Goal: Task Accomplishment & Management: Use online tool/utility

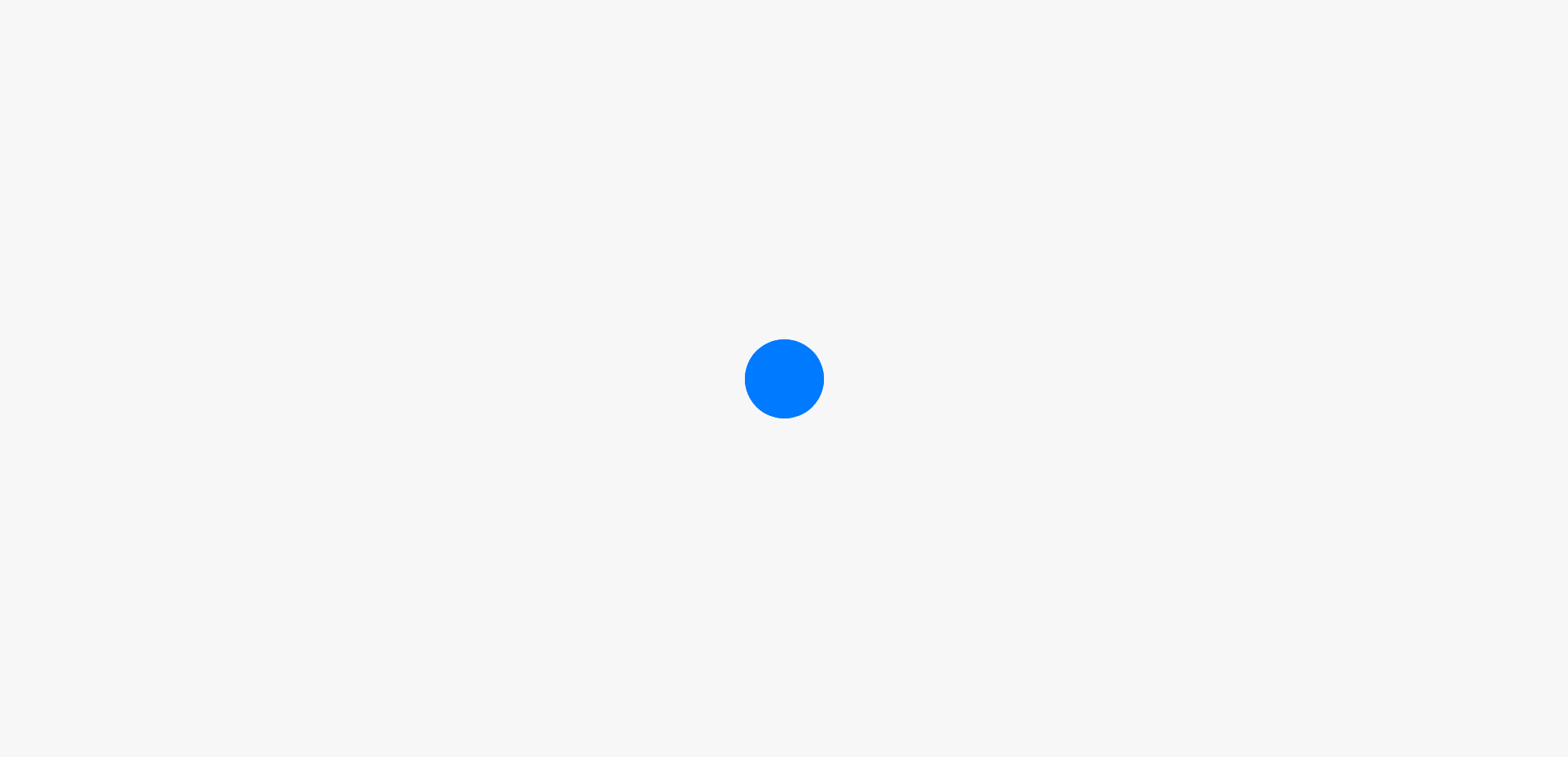
scroll to position [165, 0]
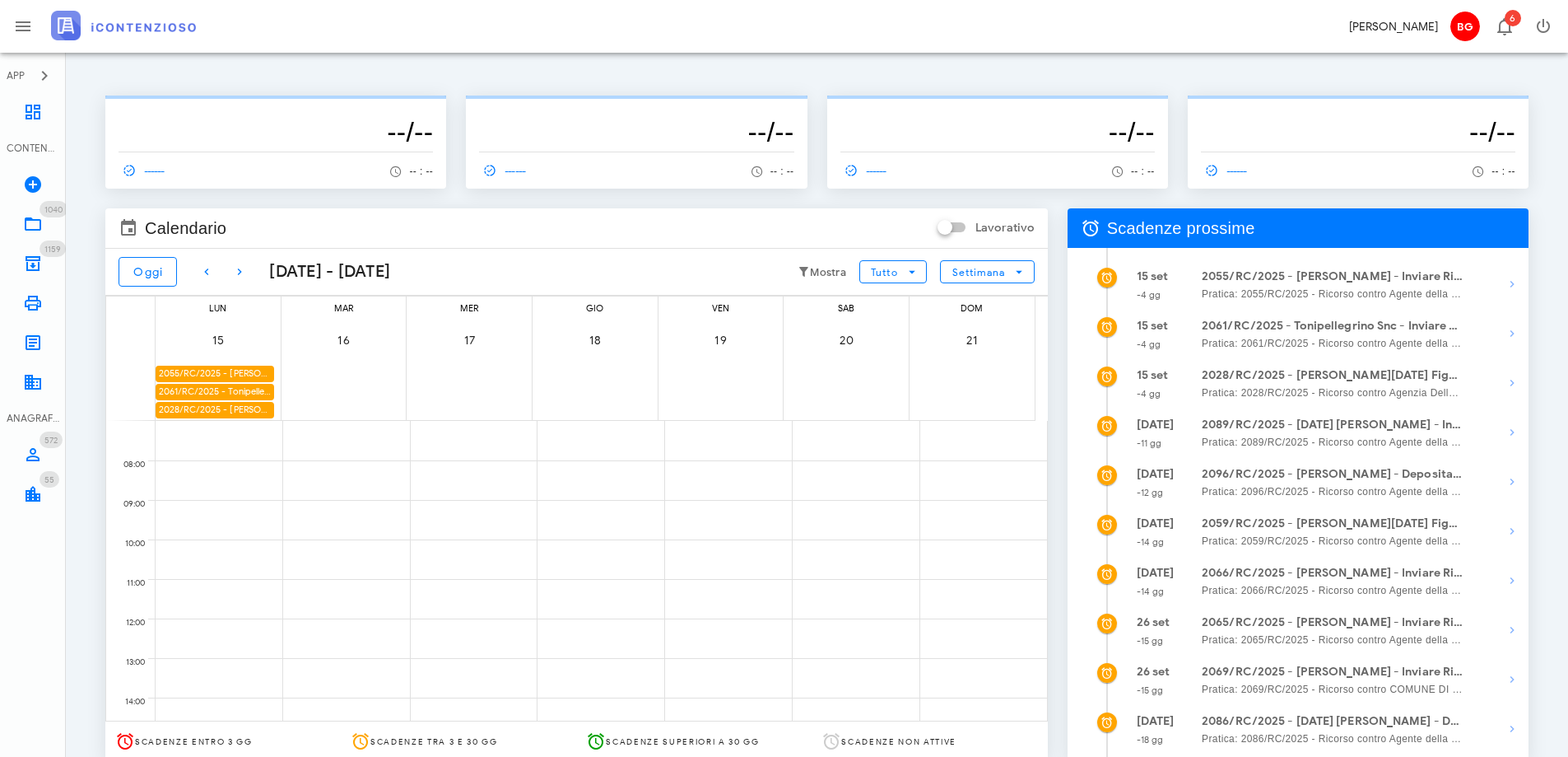
click at [254, 397] on div "2061/RC/2025 - Tonipellegrino Snc - Inviare Ricorso" at bounding box center [215, 391] width 119 height 16
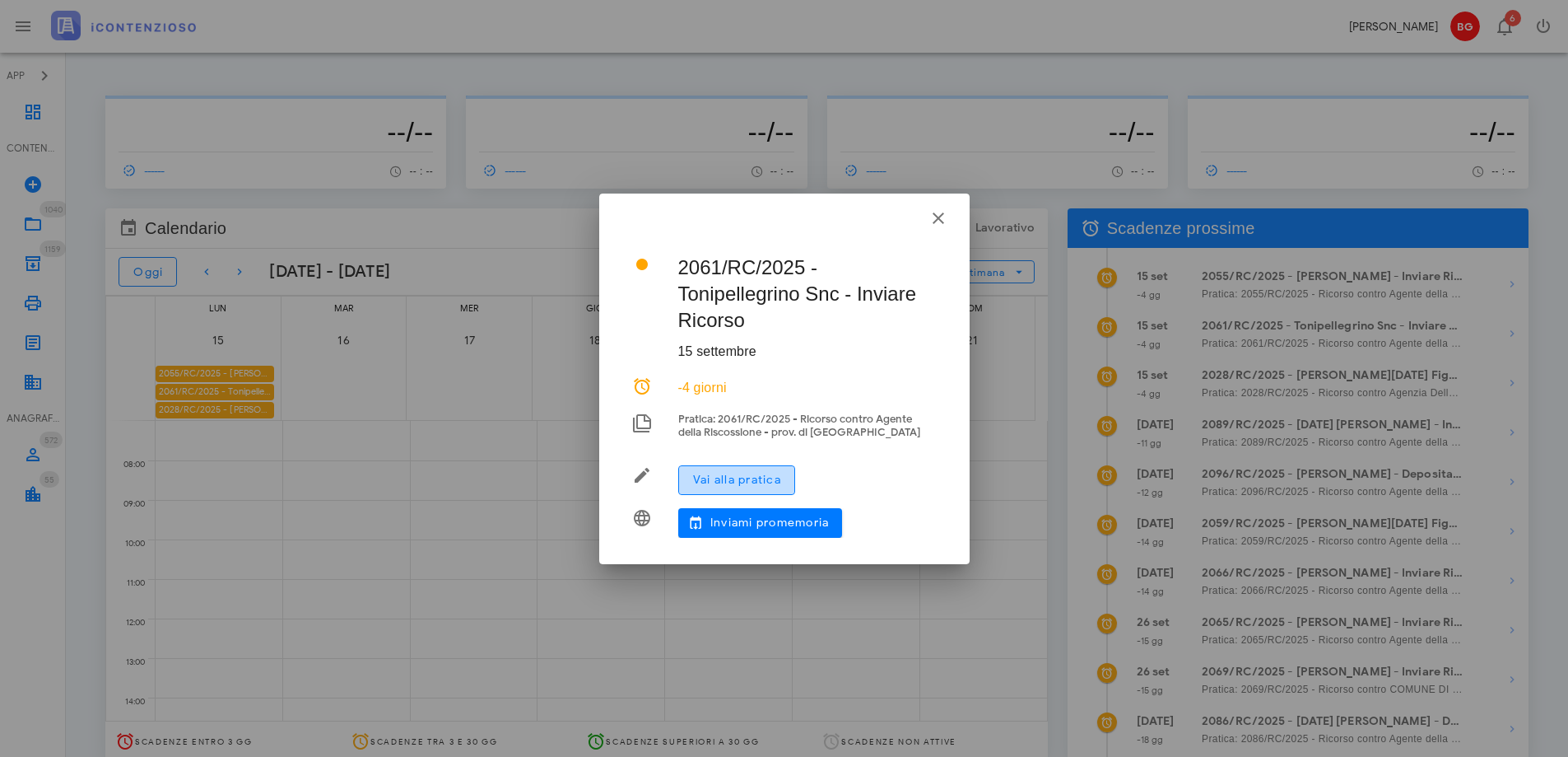
click at [775, 469] on button "Vai alla pratica" at bounding box center [736, 480] width 117 height 29
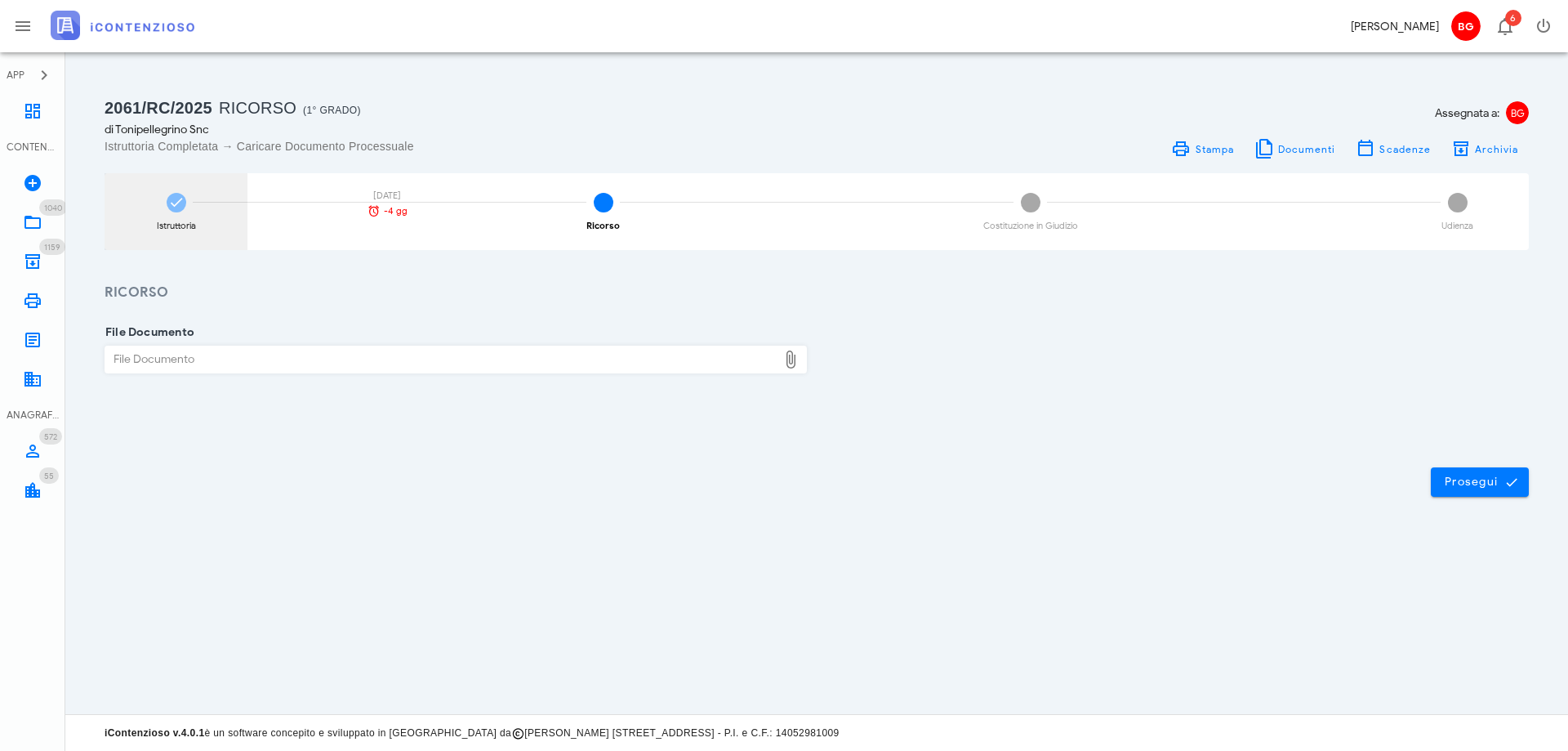
click at [198, 206] on div "Istruttoria 15/09/2025 -4 gg" at bounding box center [176, 211] width 143 height 76
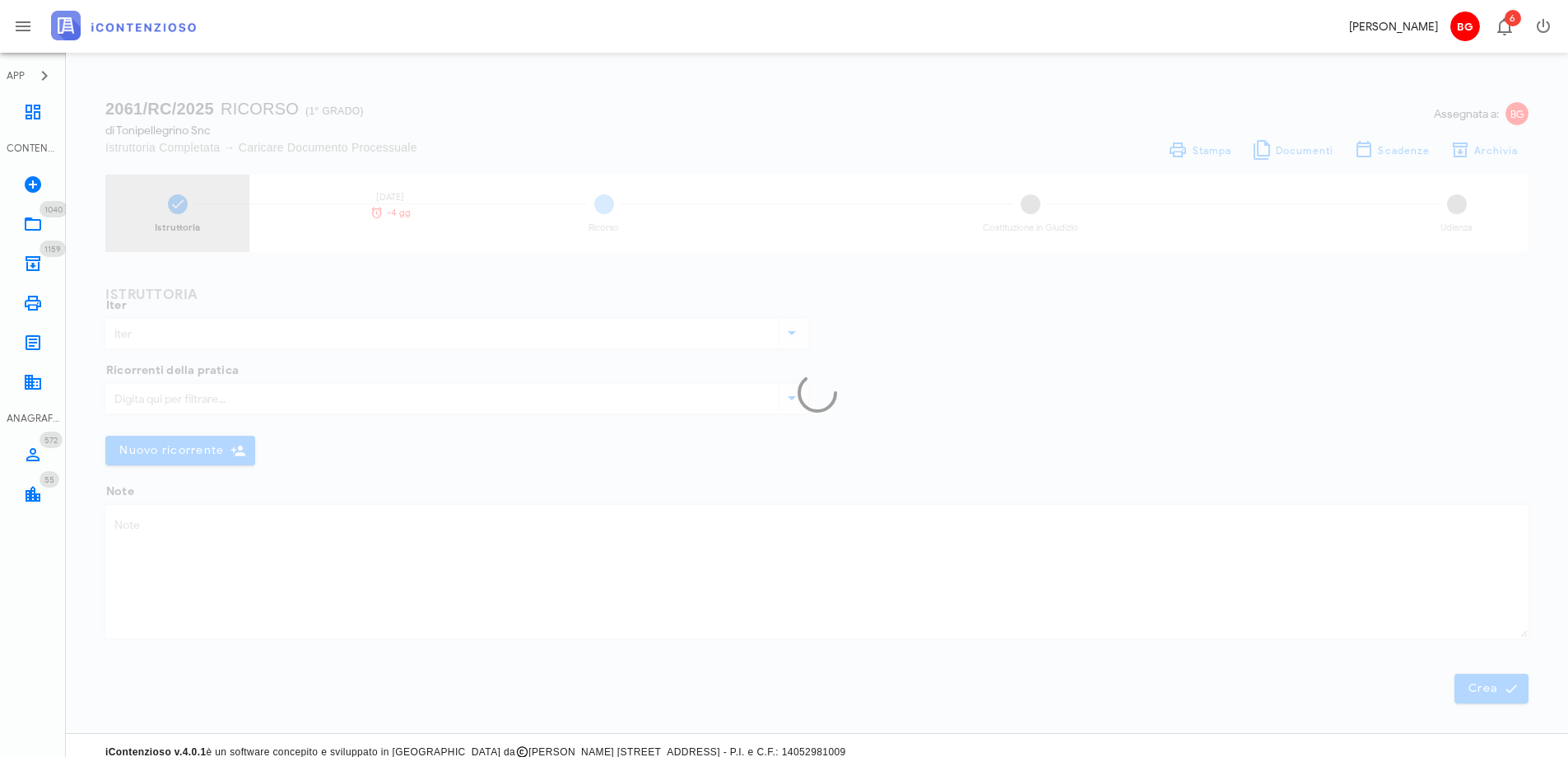
type input "Ricorso"
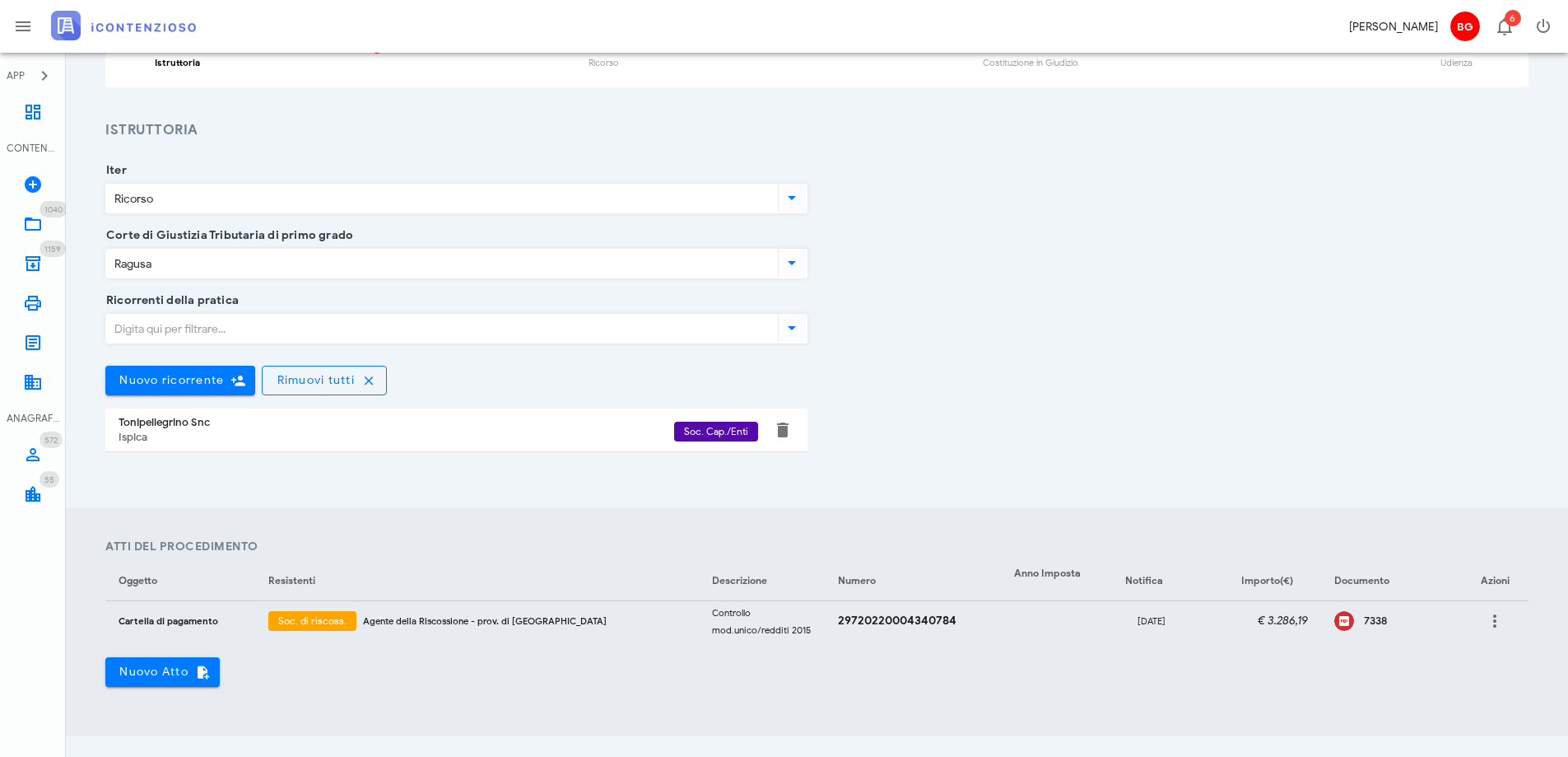
scroll to position [329, 0]
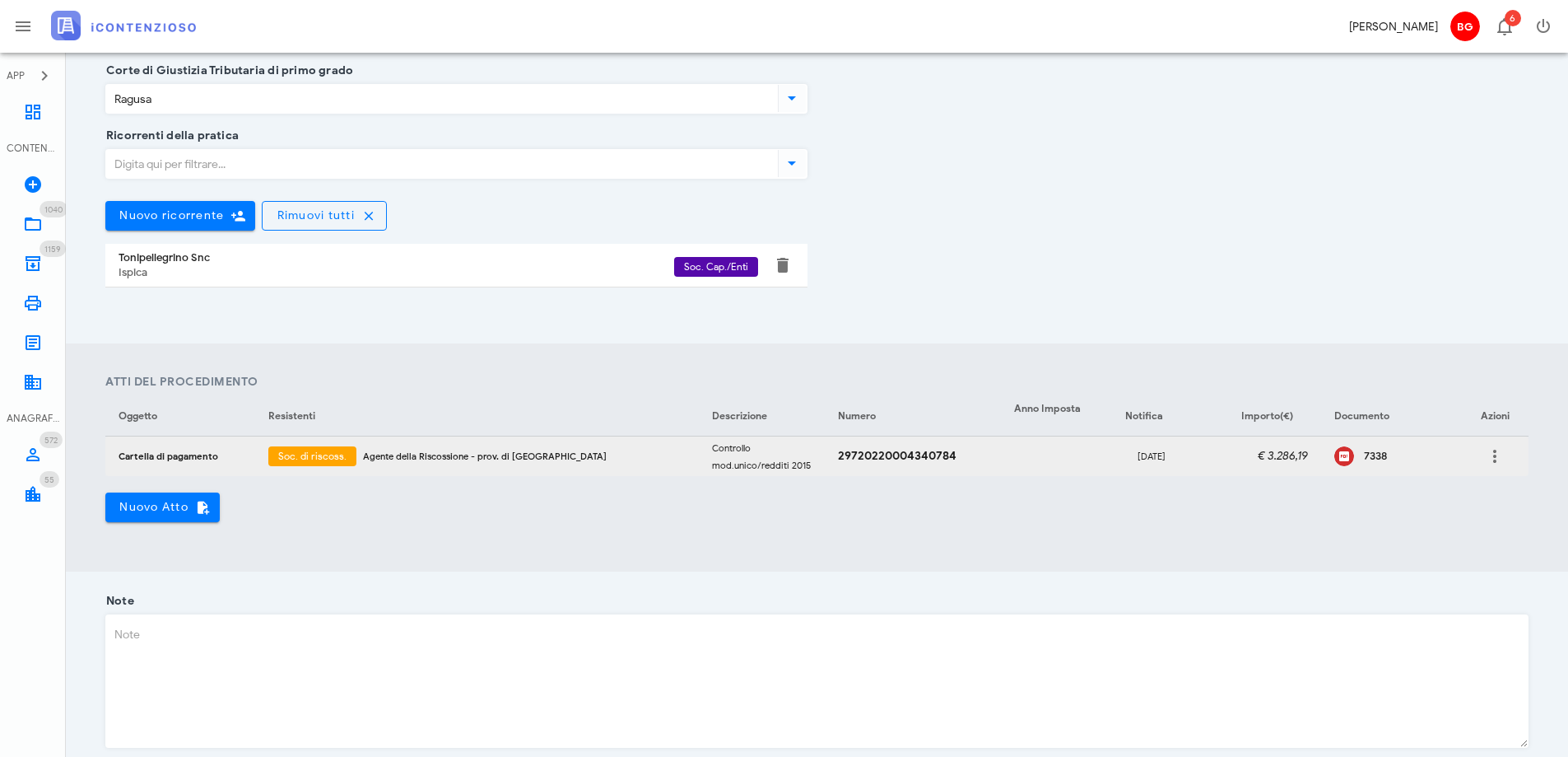
click at [1336, 457] on icon at bounding box center [1344, 456] width 20 height 20
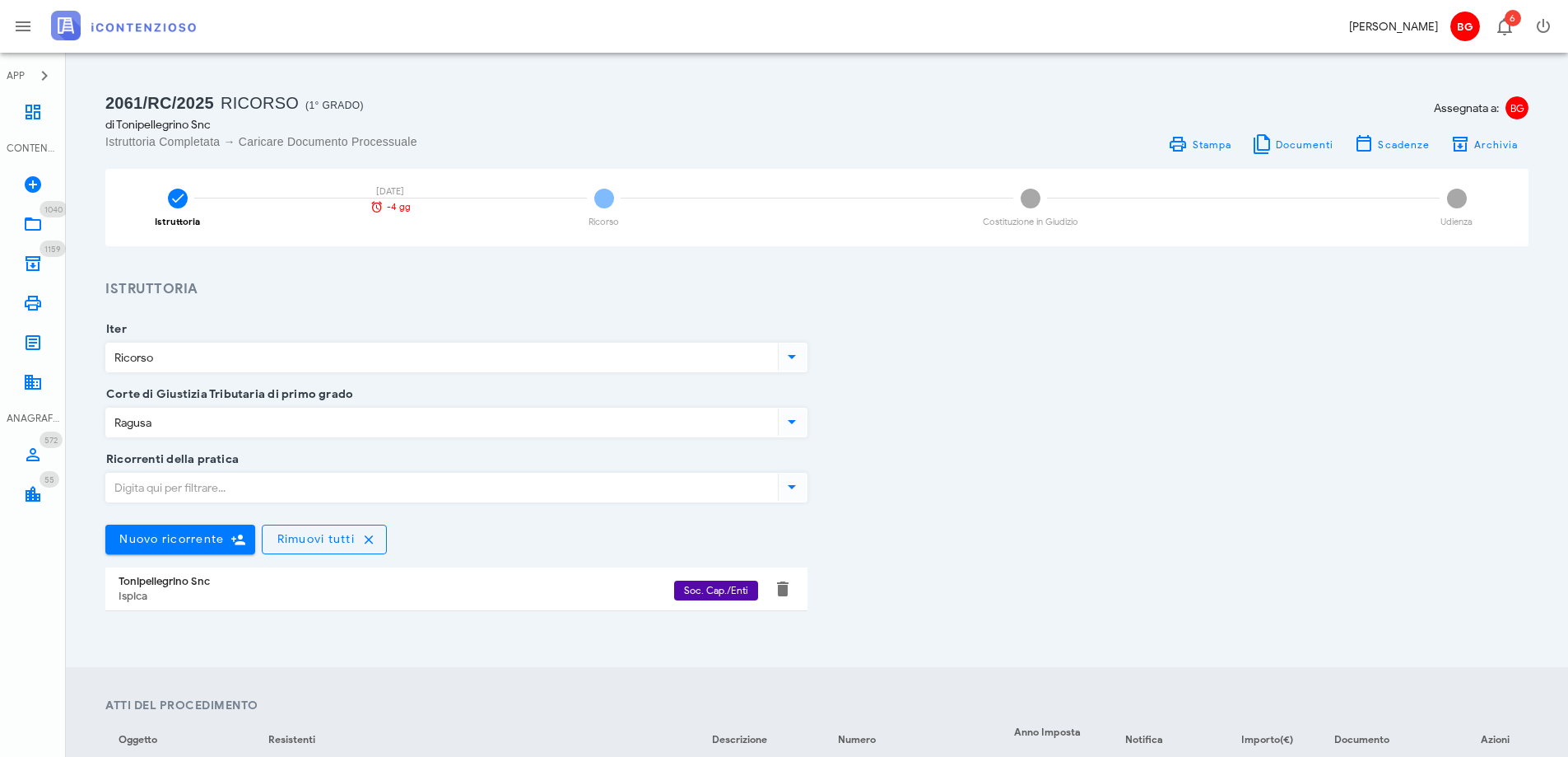
scroll to position [0, 0]
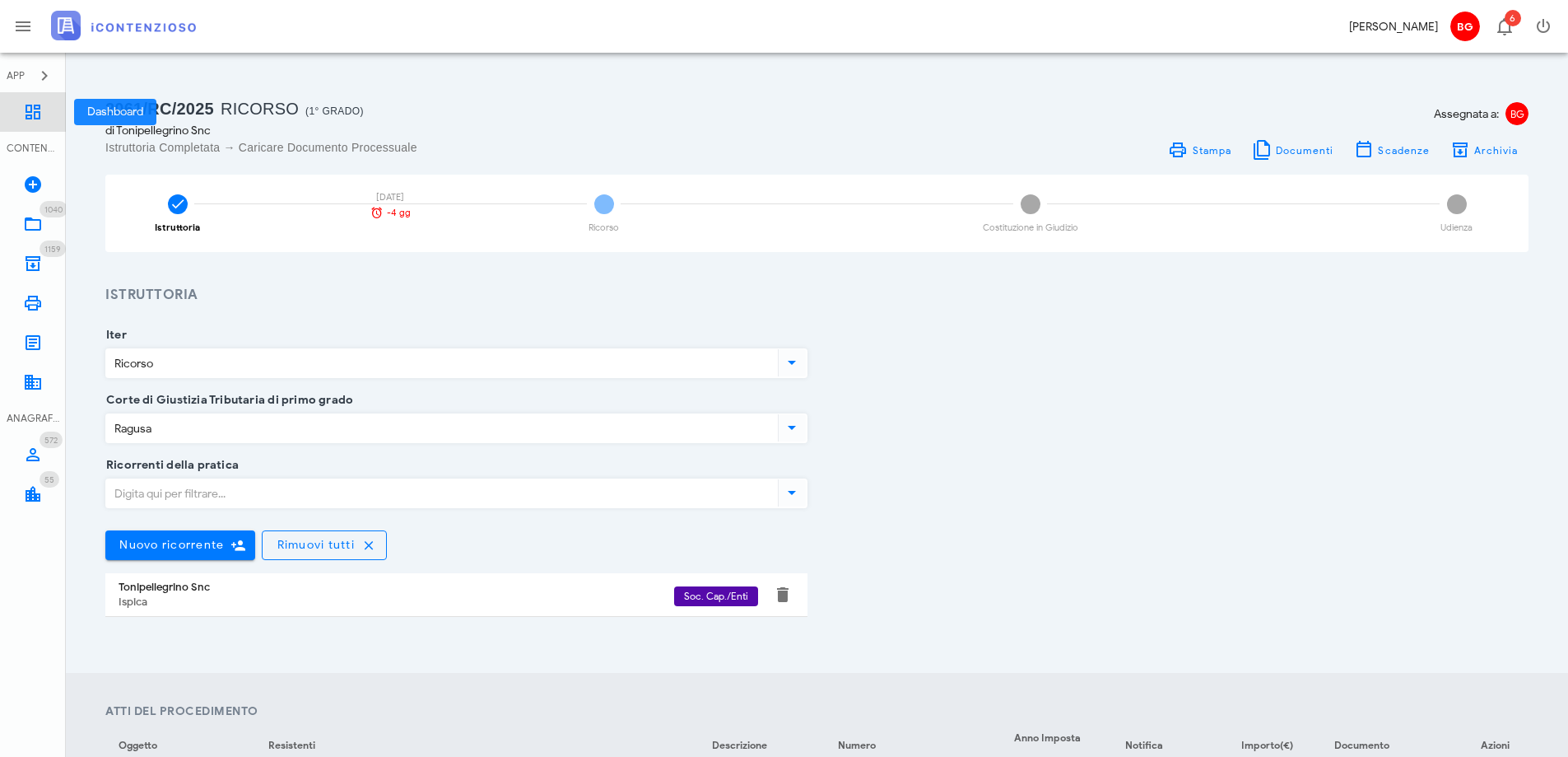
click at [42, 120] on link "Dashboard" at bounding box center [33, 112] width 66 height 40
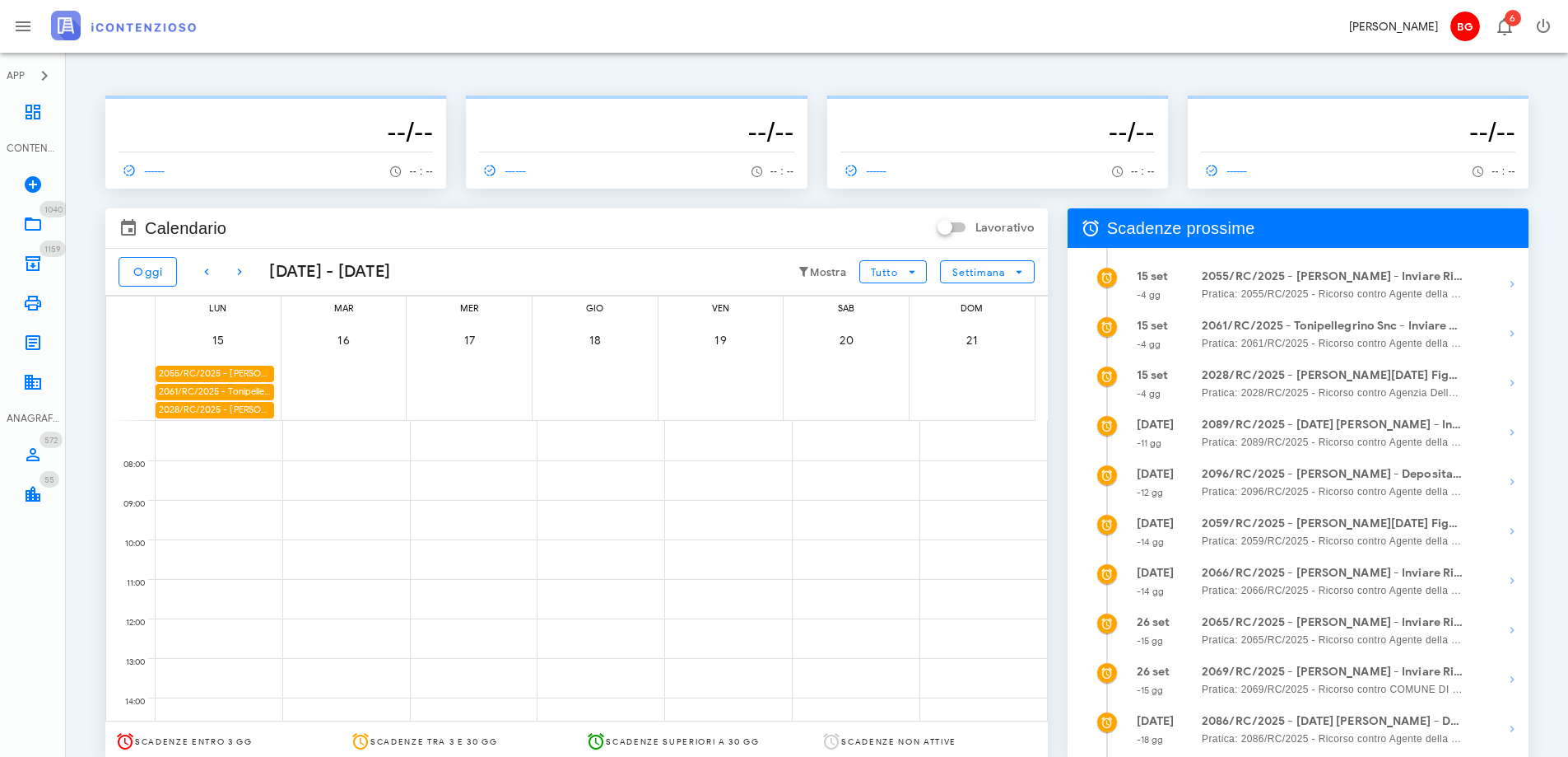
click at [234, 414] on div "2028/RC/2025 - Giovanna Pasqua Figura - Deposita la Costituzione in Giudizio" at bounding box center [215, 410] width 119 height 16
